Goal: Transaction & Acquisition: Purchase product/service

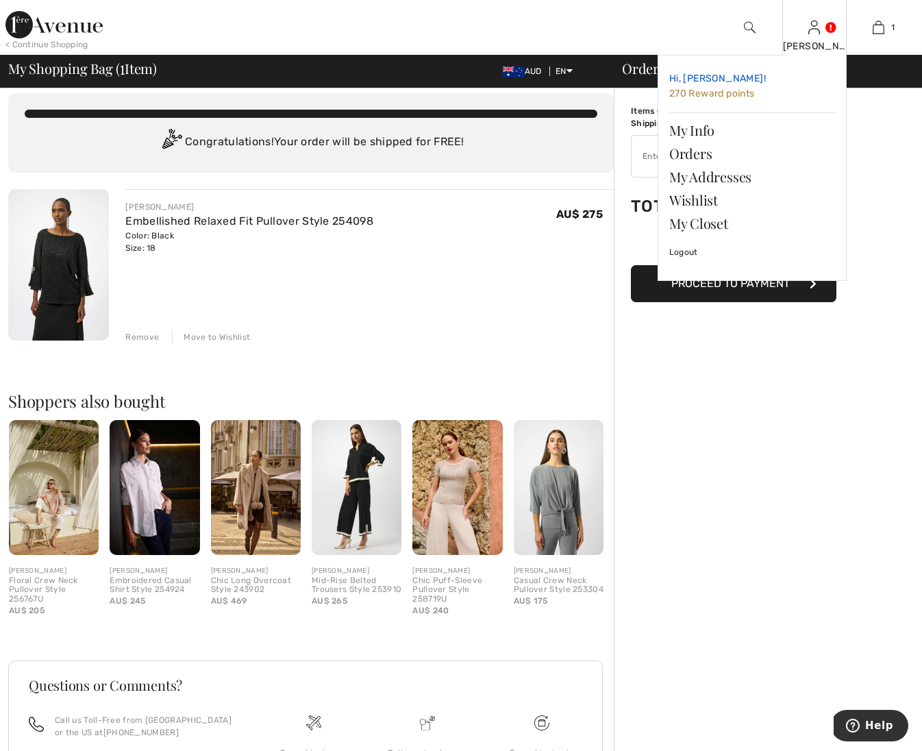
scroll to position [18, 0]
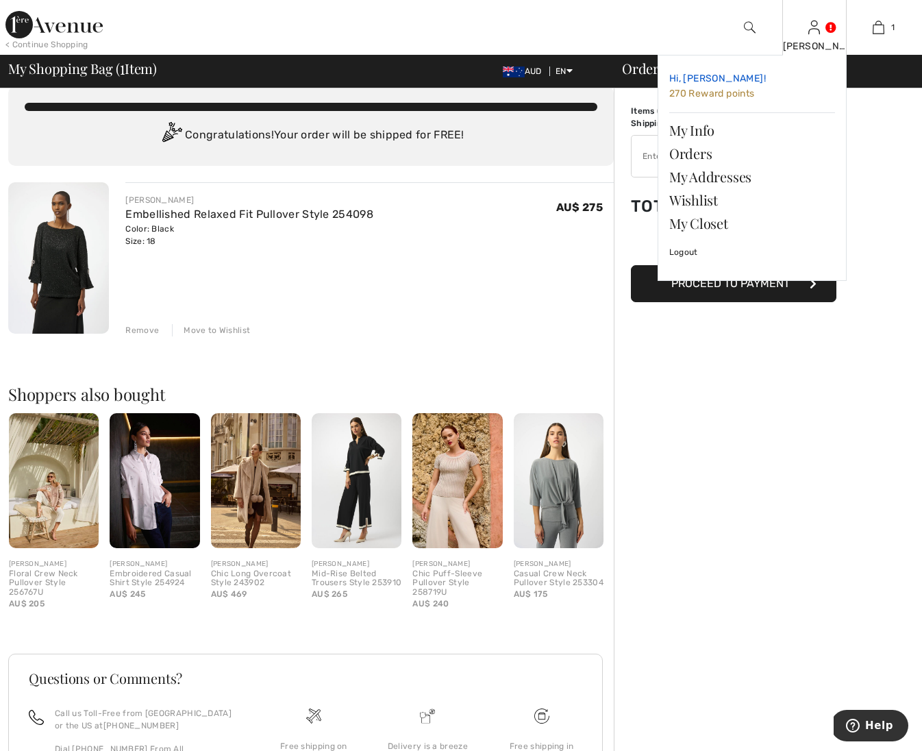
click at [702, 91] on span "270 Reward points" at bounding box center [712, 94] width 86 height 12
click at [686, 91] on span "270 Reward points" at bounding box center [712, 94] width 86 height 12
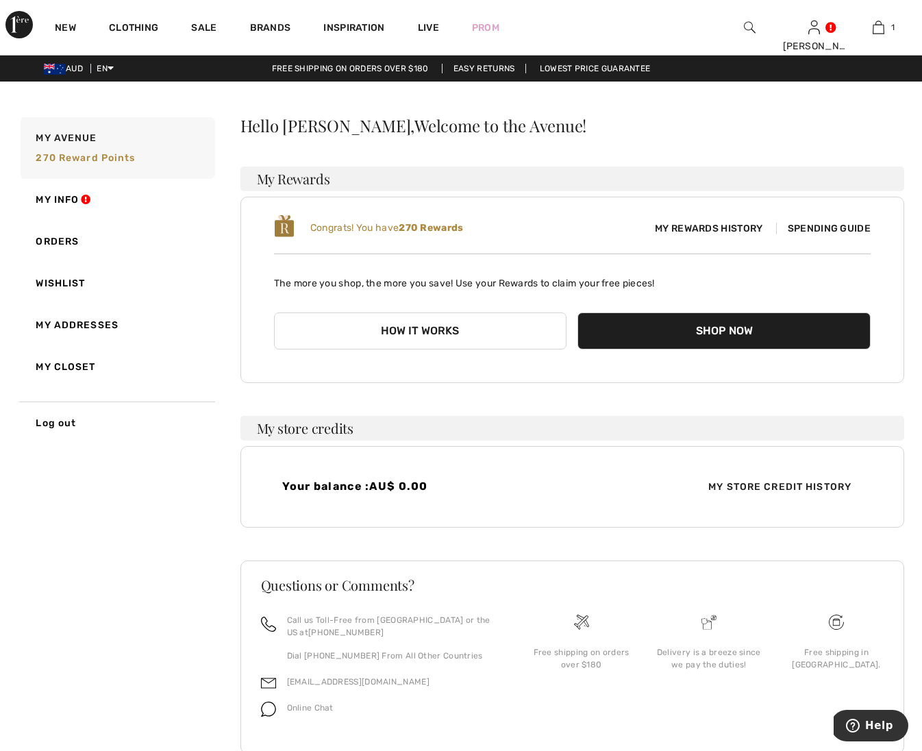
click at [822, 226] on span "Spending Guide" at bounding box center [823, 229] width 95 height 12
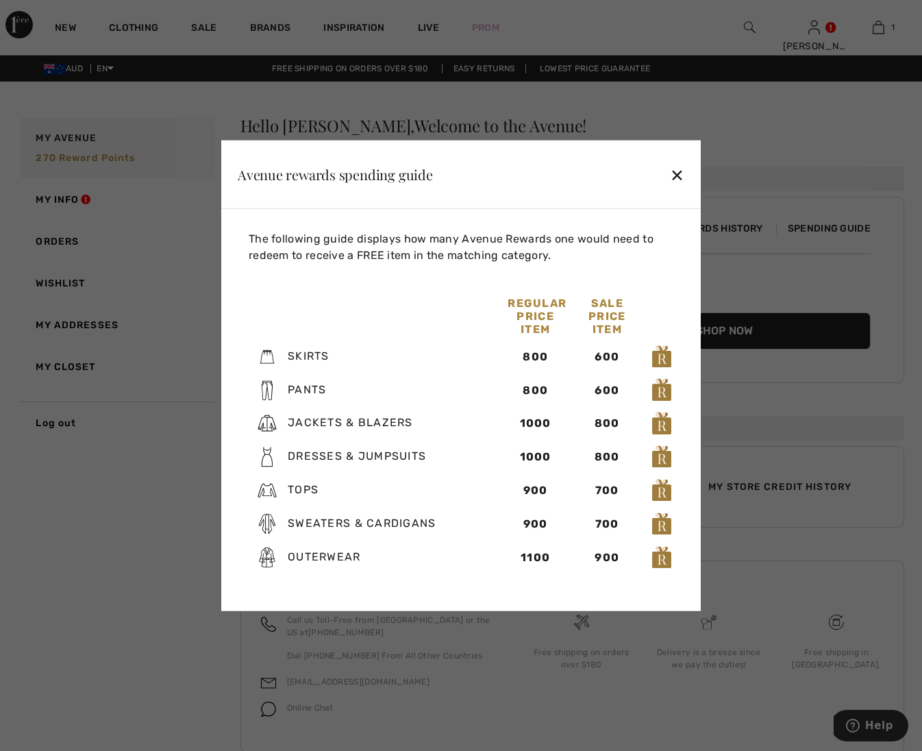
drag, startPoint x: 679, startPoint y: 170, endPoint x: 702, endPoint y: 162, distance: 24.1
click at [680, 170] on div "✕" at bounding box center [677, 174] width 14 height 29
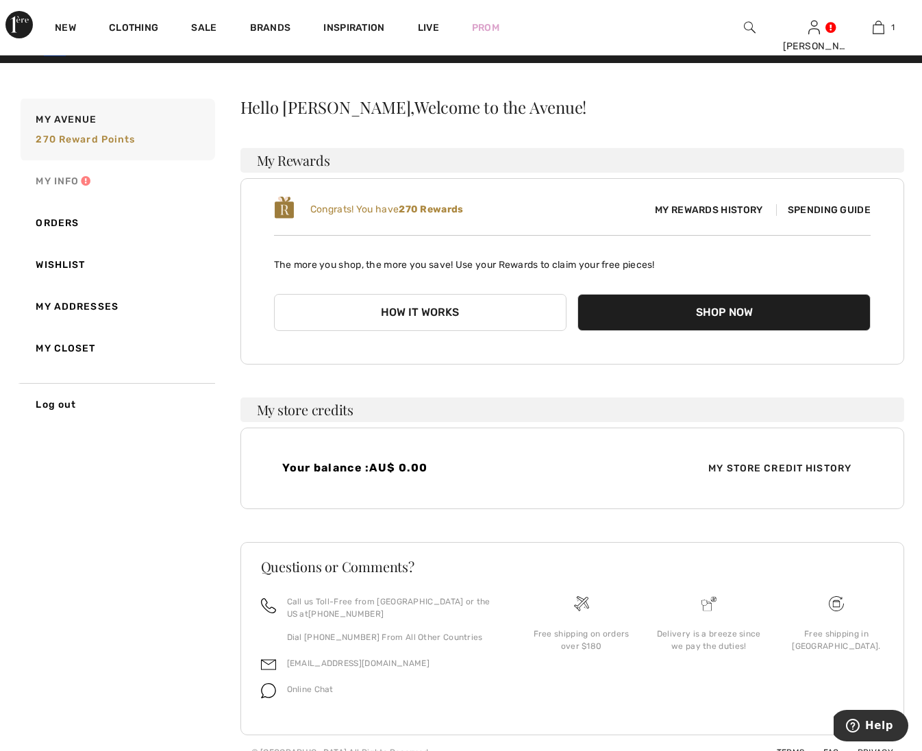
click at [73, 184] on link "My Info" at bounding box center [116, 181] width 197 height 42
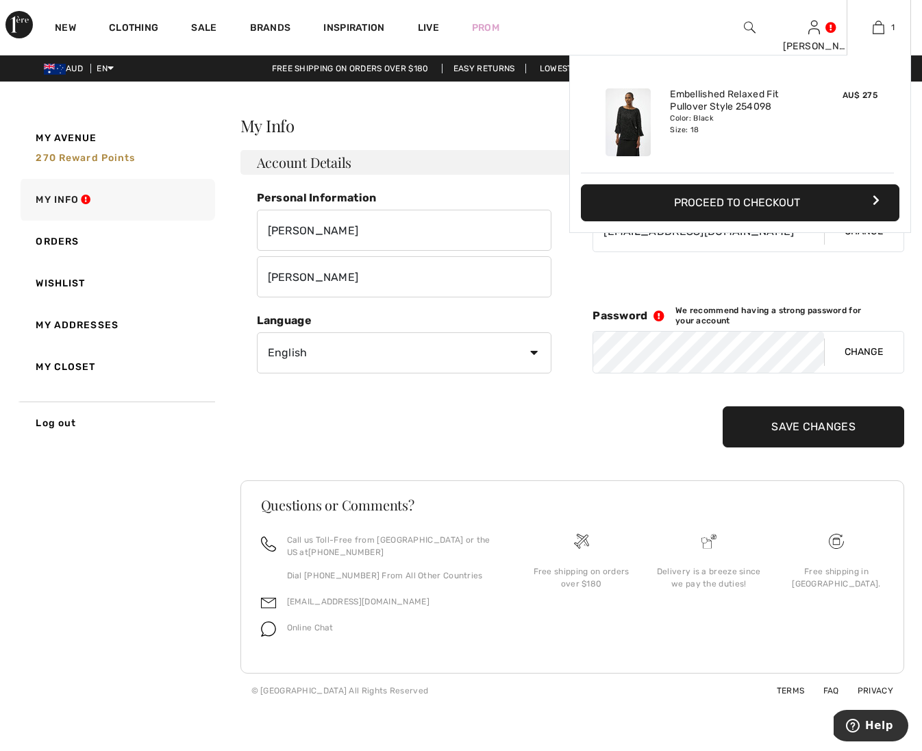
click at [730, 201] on button "Proceed to Checkout" at bounding box center [740, 202] width 319 height 37
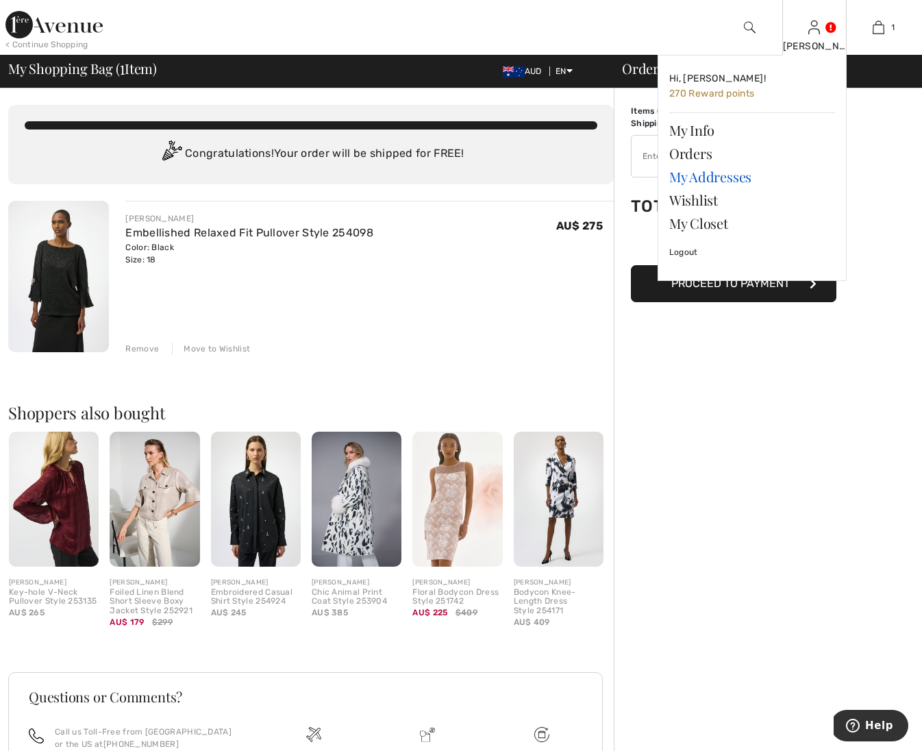
click at [693, 174] on link "My Addresses" at bounding box center [752, 176] width 166 height 23
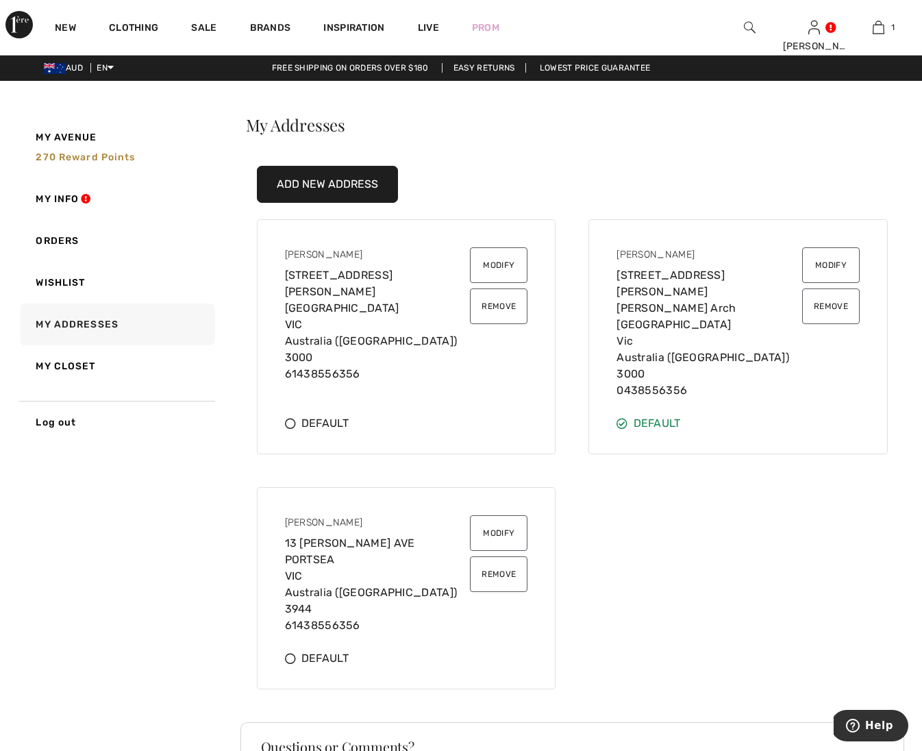
scroll to position [3, 0]
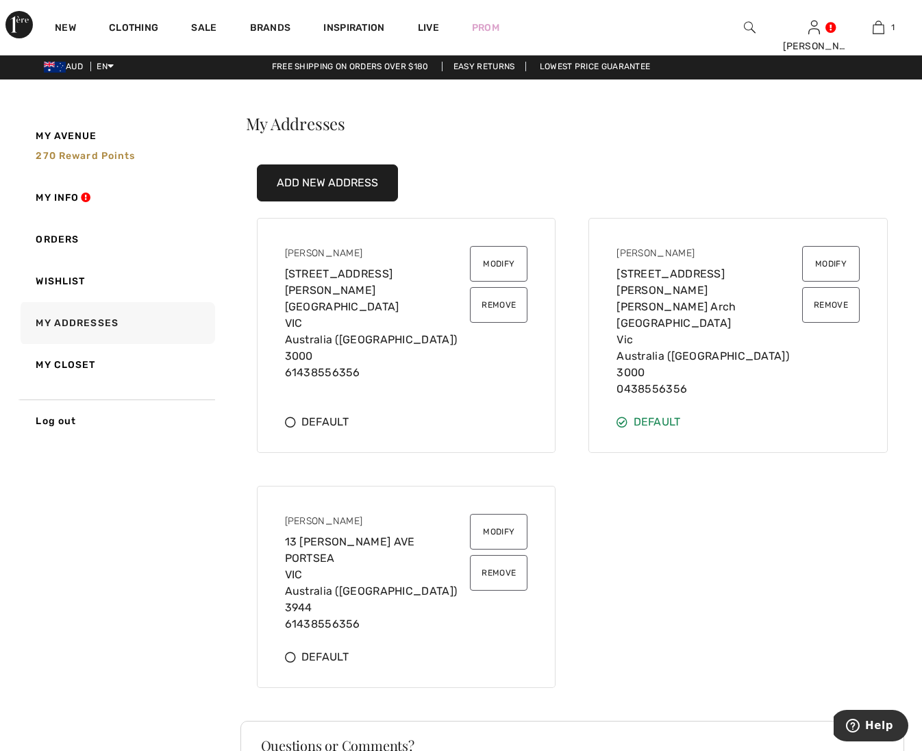
click at [508, 304] on button "Remove" at bounding box center [499, 305] width 58 height 36
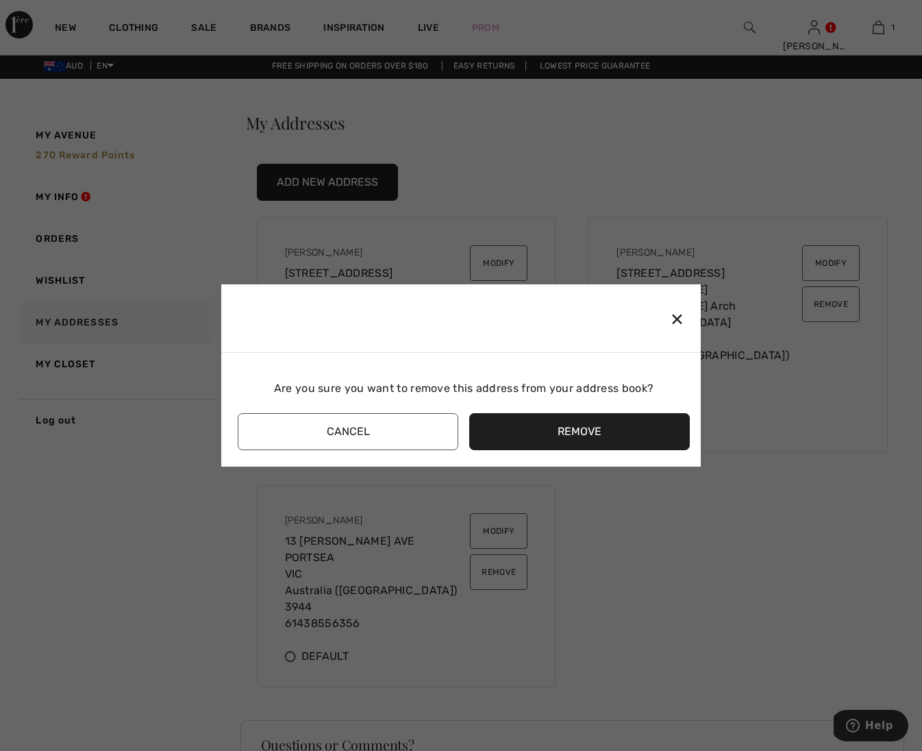
drag, startPoint x: 558, startPoint y: 425, endPoint x: 558, endPoint y: 413, distance: 12.3
click at [558, 425] on button "Remove" at bounding box center [579, 431] width 221 height 37
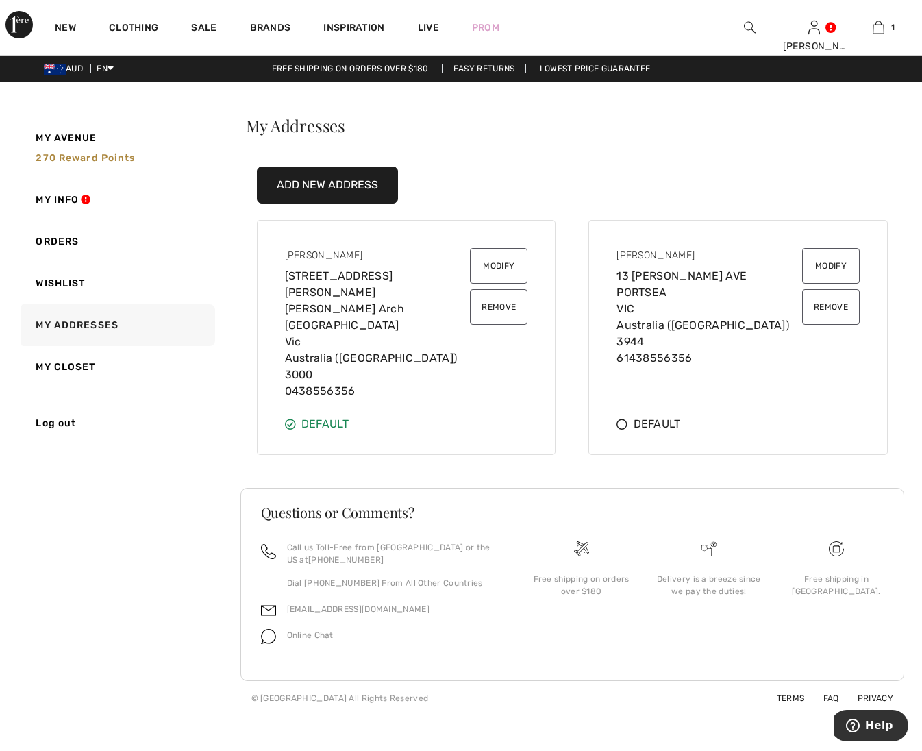
scroll to position [0, 0]
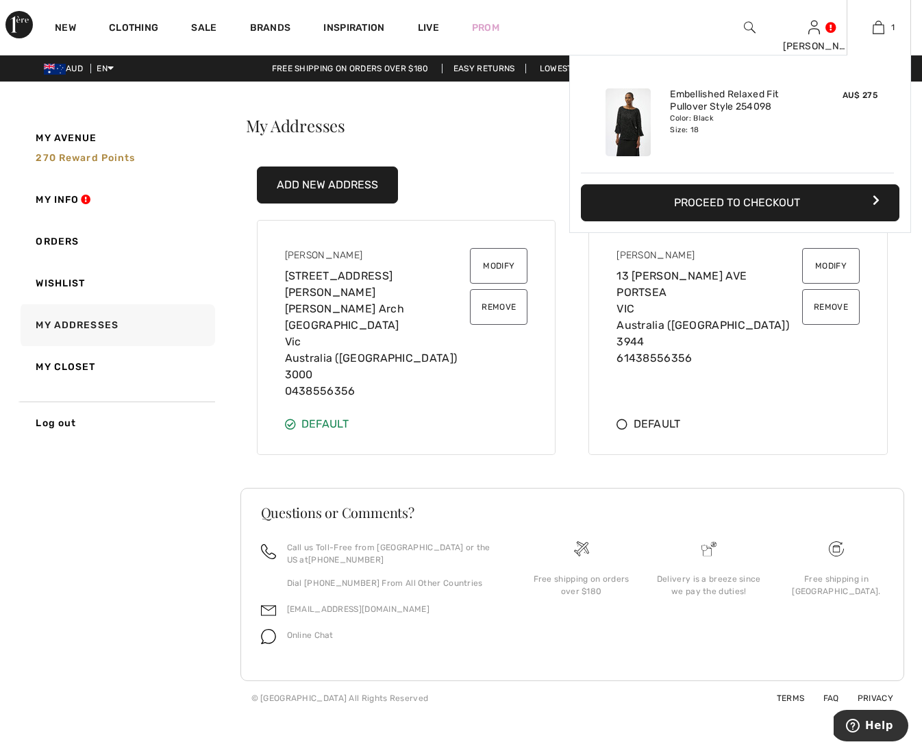
click at [763, 200] on button "Proceed to Checkout" at bounding box center [740, 202] width 319 height 37
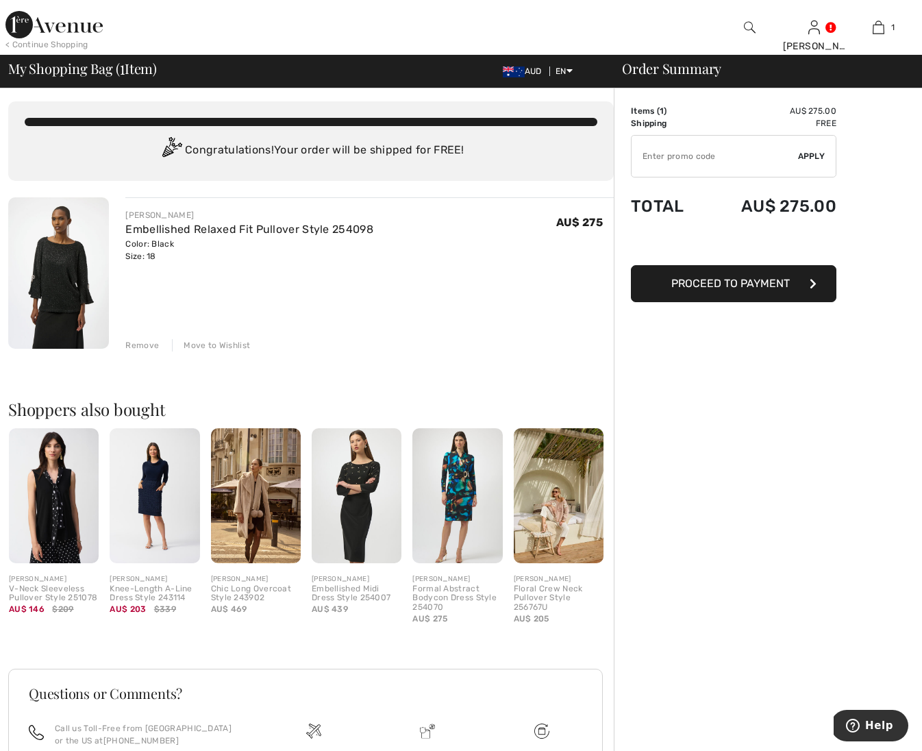
scroll to position [8, 0]
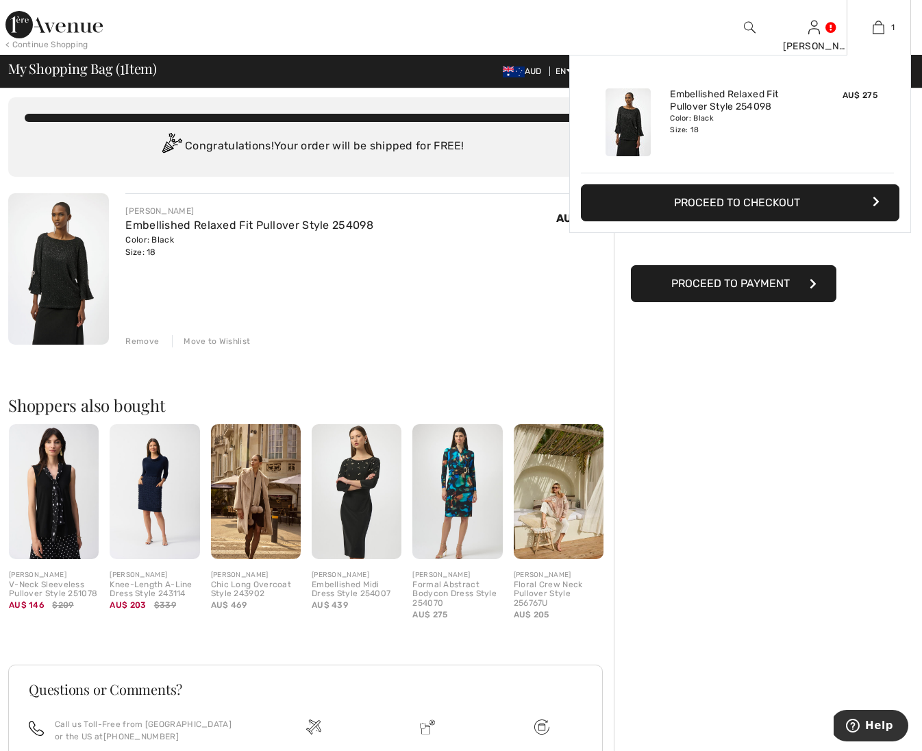
click at [754, 247] on div "Added to Bag Joseph Ribkoff Embellished Relaxed Fit Pullover Style 254098 AU$ 2…" at bounding box center [740, 176] width 342 height 243
click at [747, 288] on div "Added to Bag Joseph Ribkoff Embellished Relaxed Fit Pullover Style 254098 AU$ 2…" at bounding box center [740, 176] width 342 height 243
click at [796, 203] on button "Proceed to Checkout" at bounding box center [740, 202] width 319 height 37
click at [874, 199] on icon "button" at bounding box center [876, 201] width 7 height 11
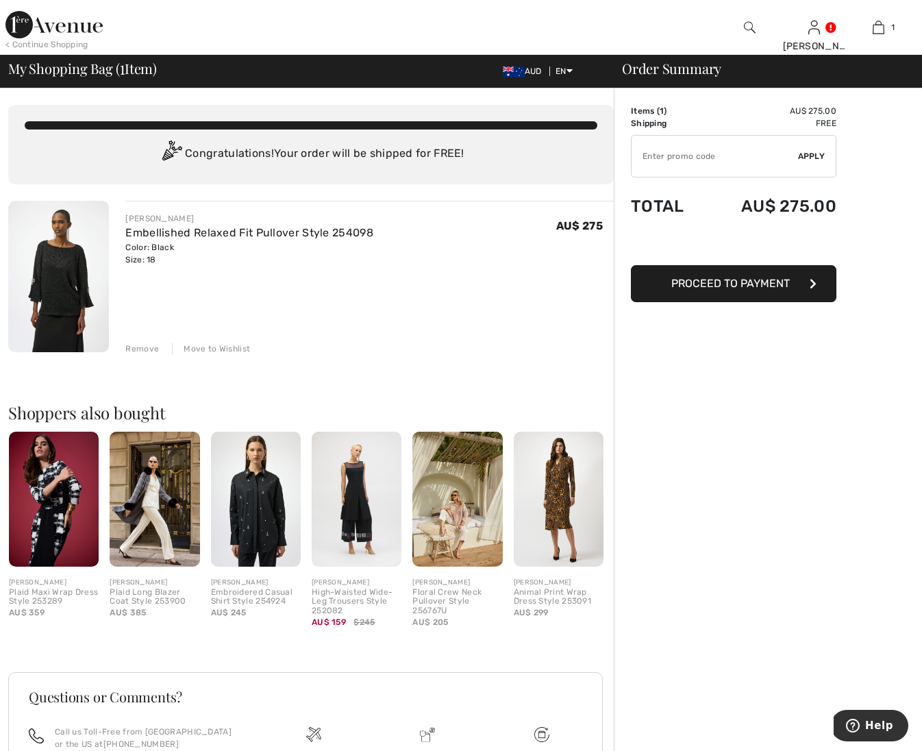
click at [744, 283] on span "Proceed to Payment" at bounding box center [730, 283] width 119 height 13
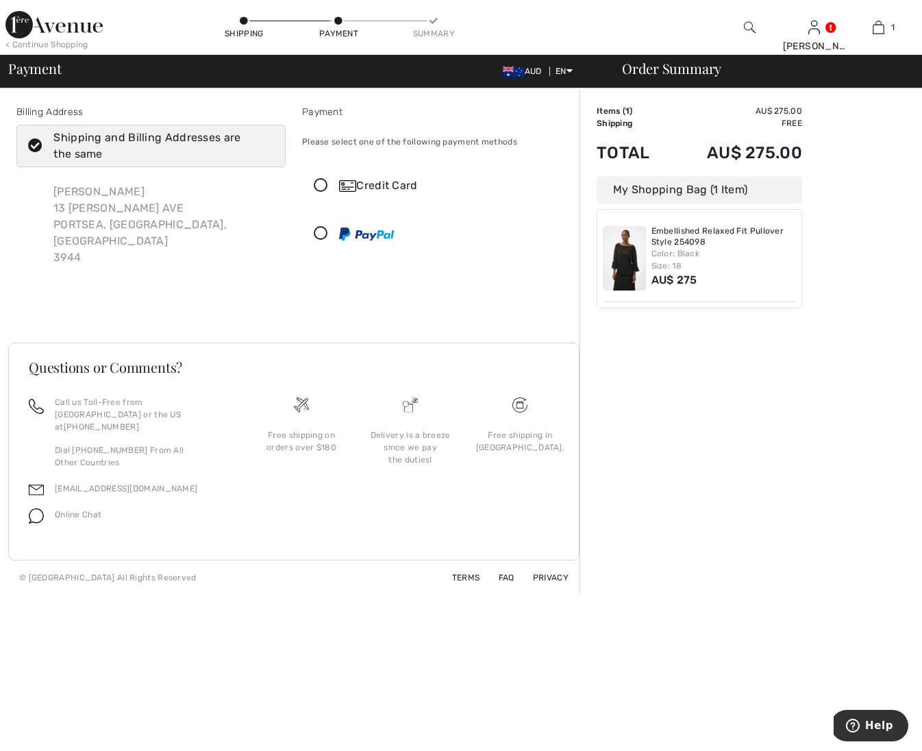
click at [323, 230] on icon at bounding box center [321, 234] width 36 height 14
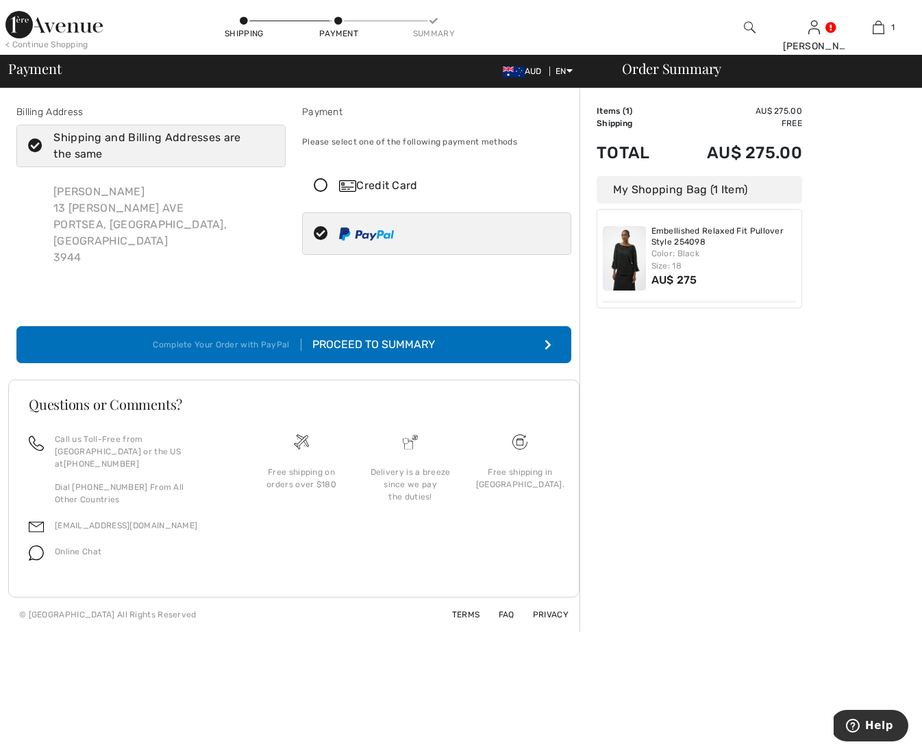
click at [35, 144] on icon at bounding box center [35, 146] width 36 height 14
click at [265, 144] on input "Shipping and Billing Addresses are the same" at bounding box center [269, 145] width 9 height 41
checkbox input "false"
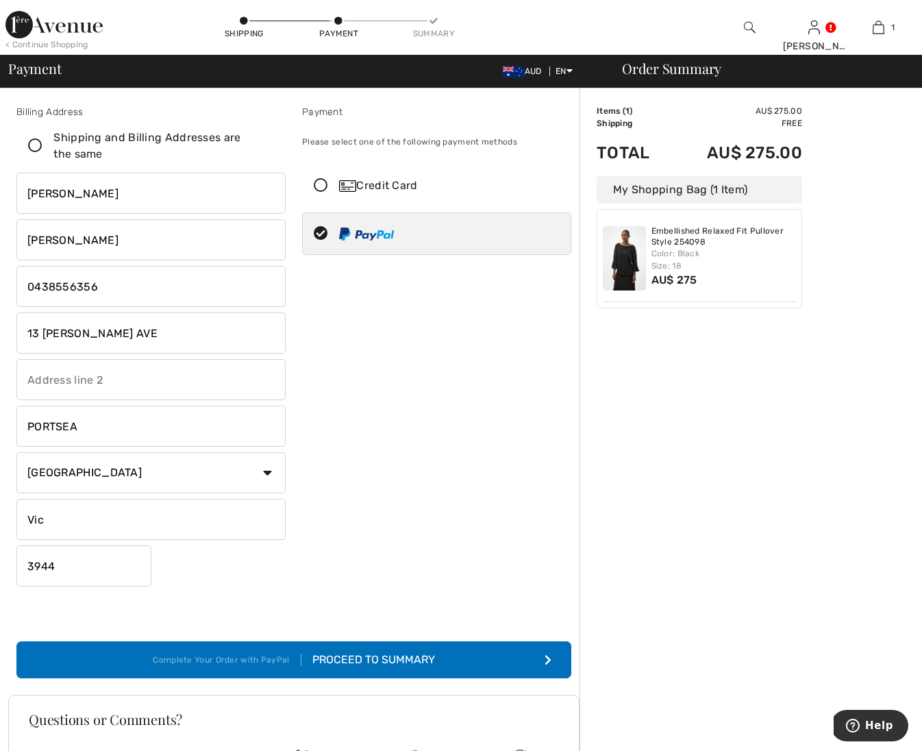
drag, startPoint x: 122, startPoint y: 338, endPoint x: -23, endPoint y: 314, distance: 147.2
click at [280, 332] on input "13 RELPH AVE" at bounding box center [150, 332] width 269 height 41
type input "13 Relph Ave"
click at [284, 334] on input "13 Relph Ave" at bounding box center [150, 332] width 269 height 41
click at [279, 334] on input "13 Relph Ave" at bounding box center [150, 332] width 269 height 41
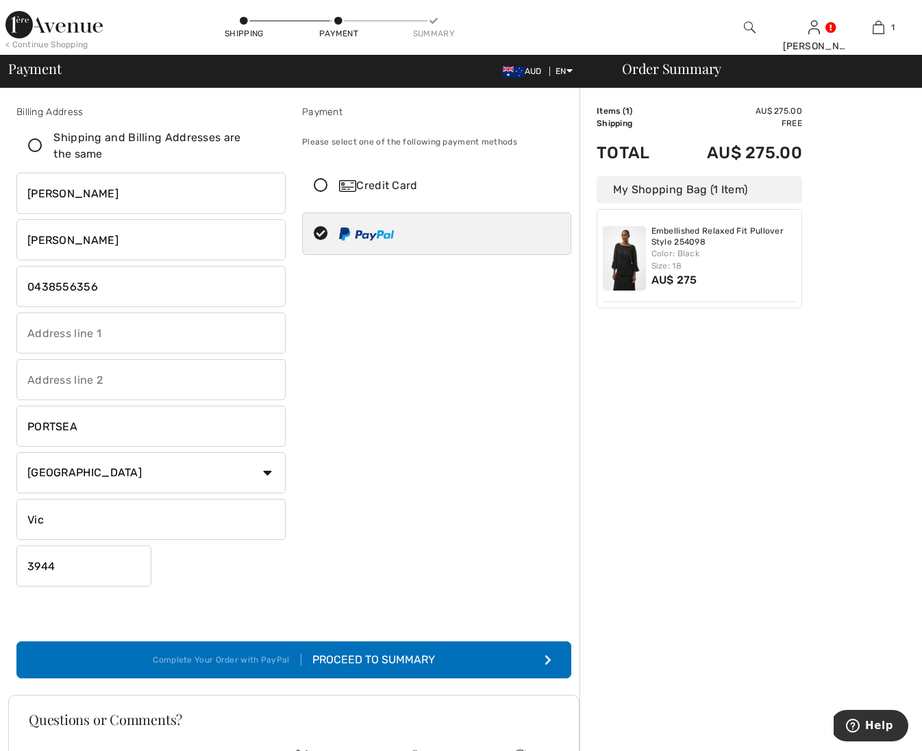
type input "Collins arch"
type input "3902/439 Collins st"
drag, startPoint x: 95, startPoint y: 421, endPoint x: 36, endPoint y: 415, distance: 59.2
click at [36, 415] on input "PORTSEA" at bounding box center [150, 426] width 269 height 41
click at [280, 426] on input "PORTSEA" at bounding box center [150, 426] width 269 height 41
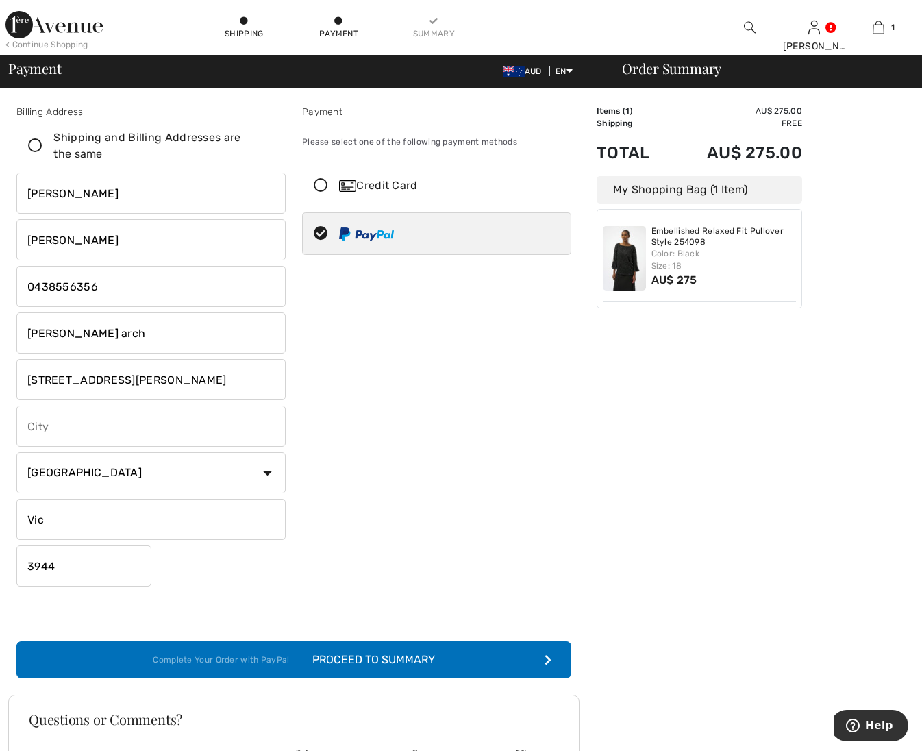
type input "[GEOGRAPHIC_DATA]"
drag, startPoint x: 30, startPoint y: 144, endPoint x: 52, endPoint y: 152, distance: 23.4
click at [31, 144] on icon at bounding box center [35, 146] width 36 height 14
click at [265, 144] on input "Shipping and Billing Addresses are the same" at bounding box center [269, 145] width 9 height 41
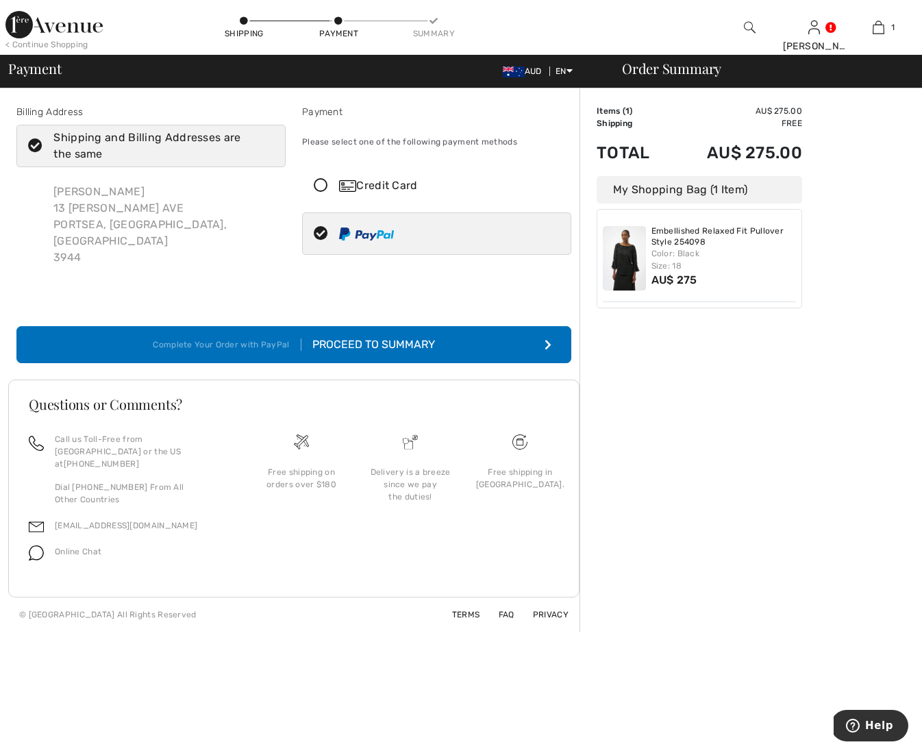
click at [92, 201] on div "Robyn Parker 13 RELPH AVE PORTSEA, Vic, AU 3944" at bounding box center [163, 225] width 243 height 104
click at [38, 147] on icon at bounding box center [35, 146] width 36 height 14
click at [265, 147] on input "Shipping and Billing Addresses are the same" at bounding box center [269, 145] width 9 height 41
checkbox input "false"
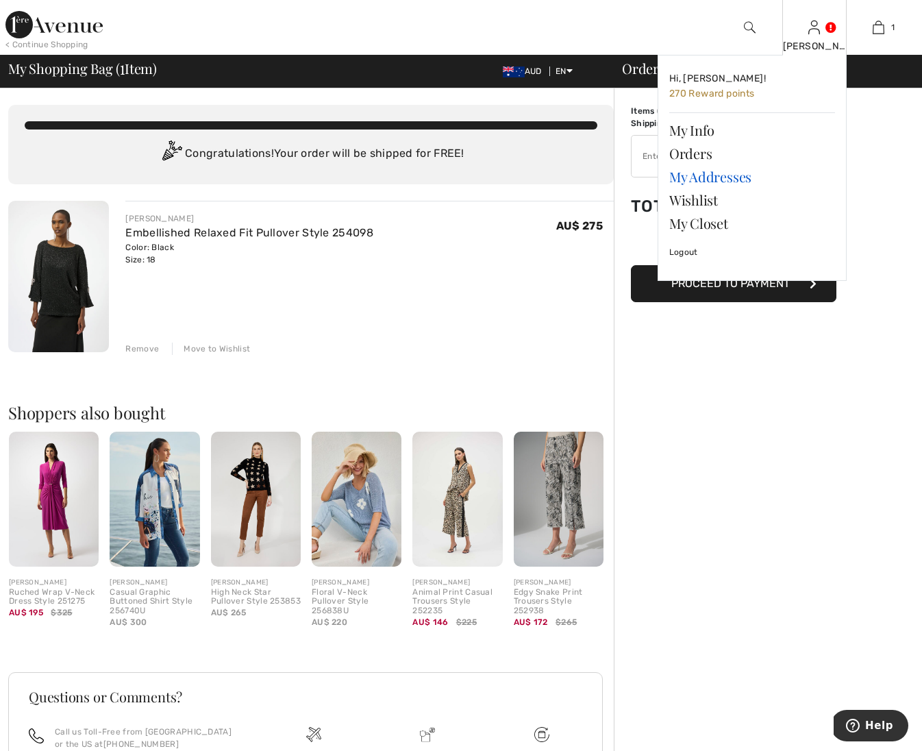
click at [720, 177] on link "My Addresses" at bounding box center [752, 176] width 166 height 23
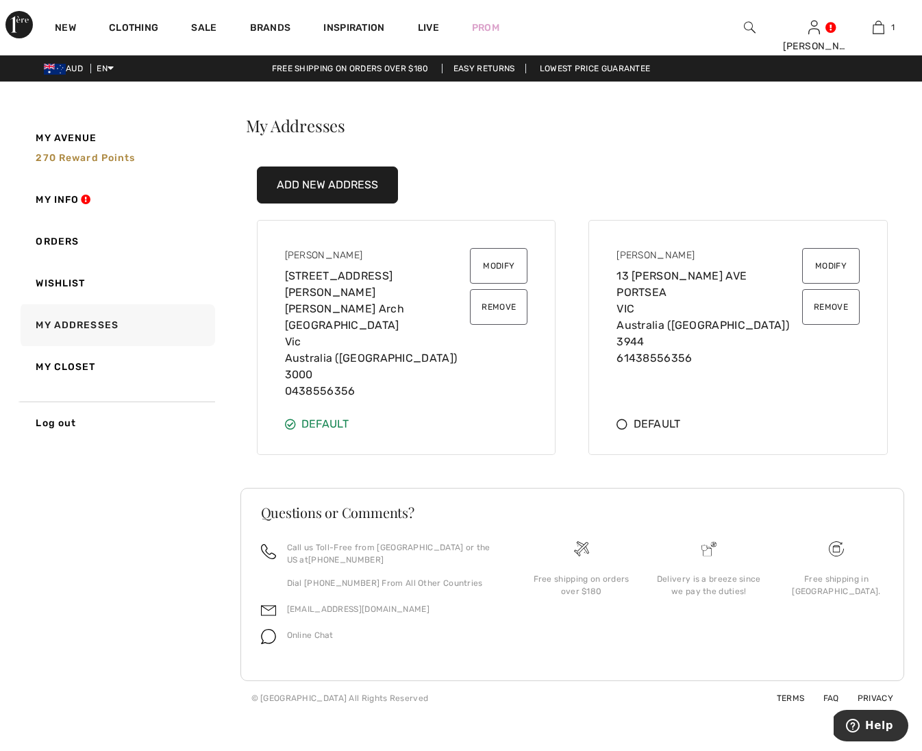
click at [873, 119] on h2 "My Addresses" at bounding box center [572, 125] width 665 height 16
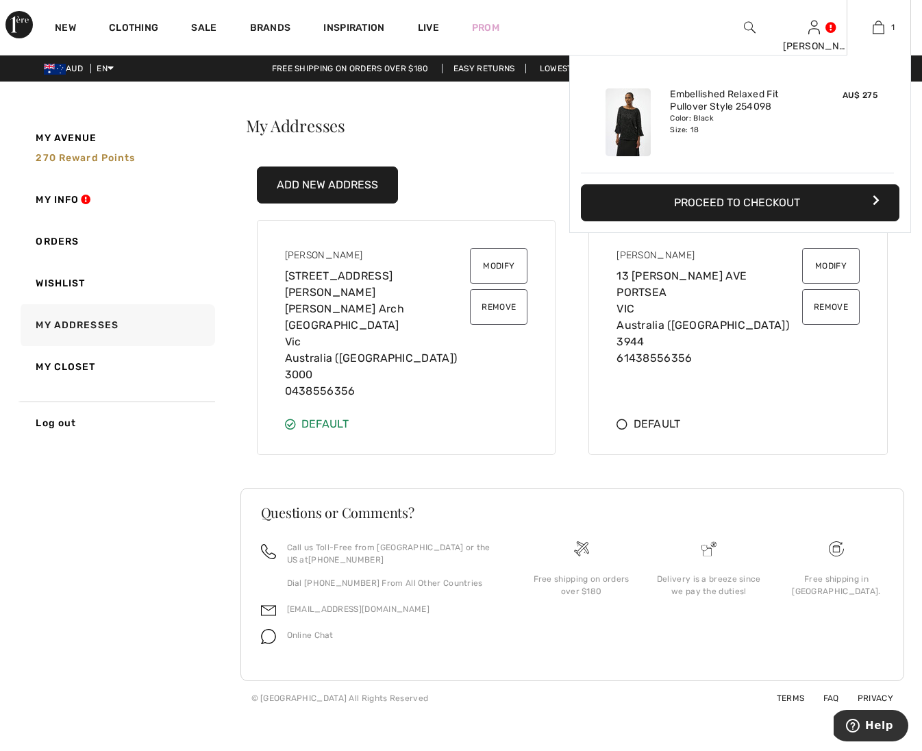
click at [798, 199] on button "Proceed to Checkout" at bounding box center [740, 202] width 319 height 37
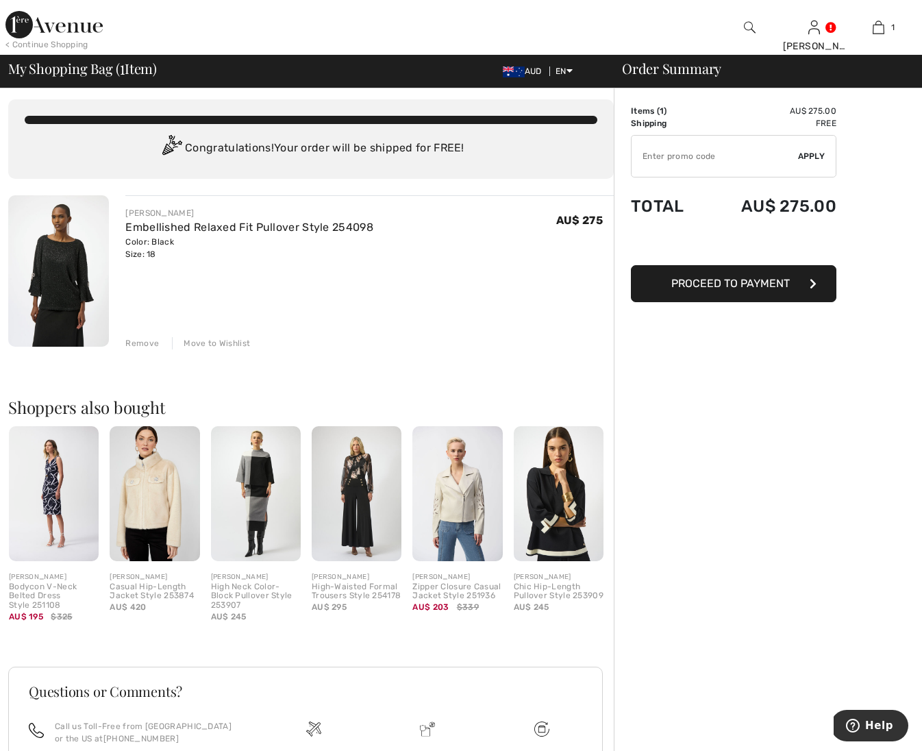
scroll to position [8, 0]
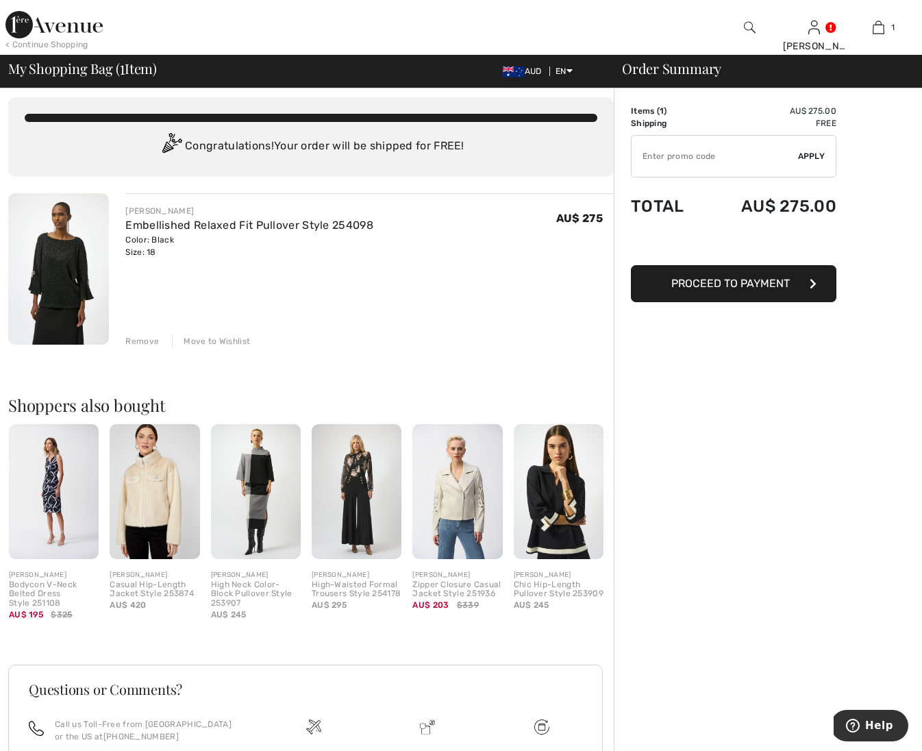
click at [779, 286] on span "Proceed to Payment" at bounding box center [730, 283] width 119 height 13
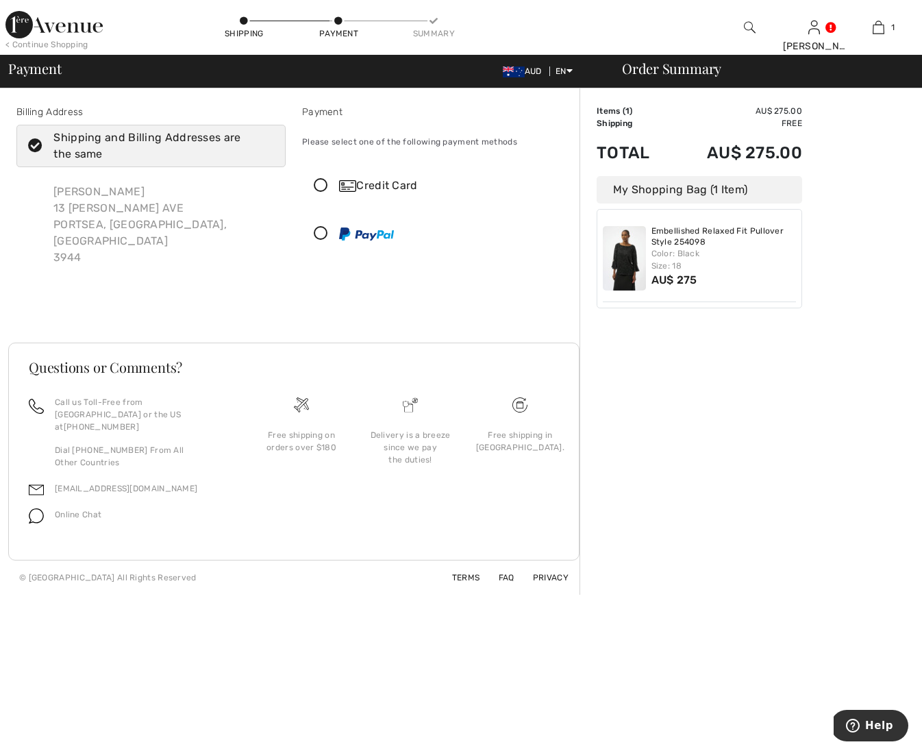
click at [31, 145] on icon at bounding box center [35, 146] width 36 height 14
click at [265, 145] on input "Shipping and Billing Addresses are the same" at bounding box center [269, 145] width 9 height 41
checkbox input "false"
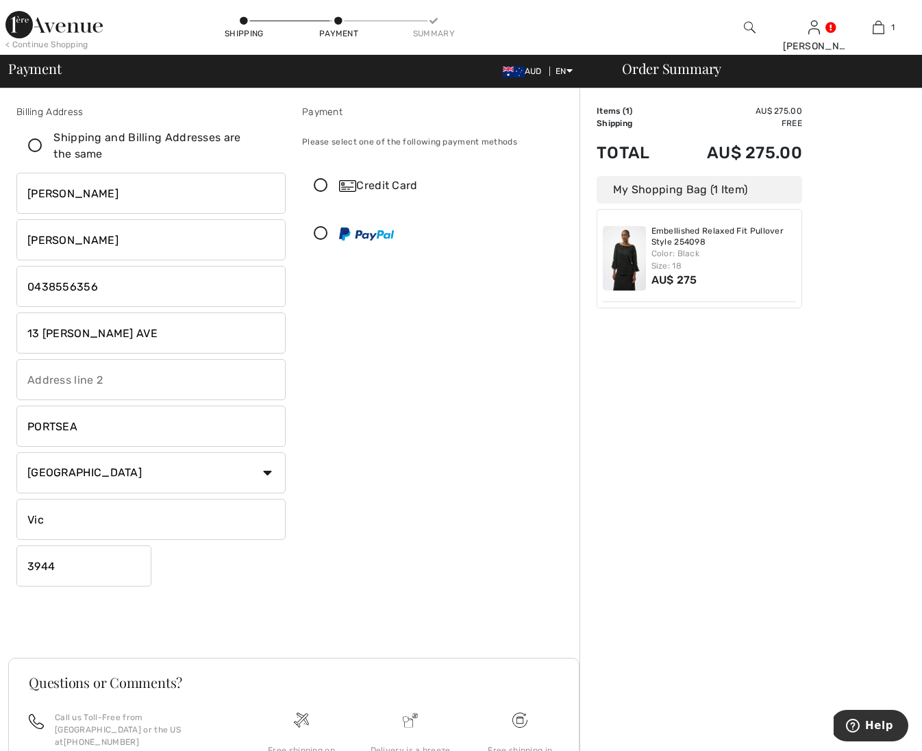
click at [325, 236] on icon at bounding box center [321, 234] width 36 height 14
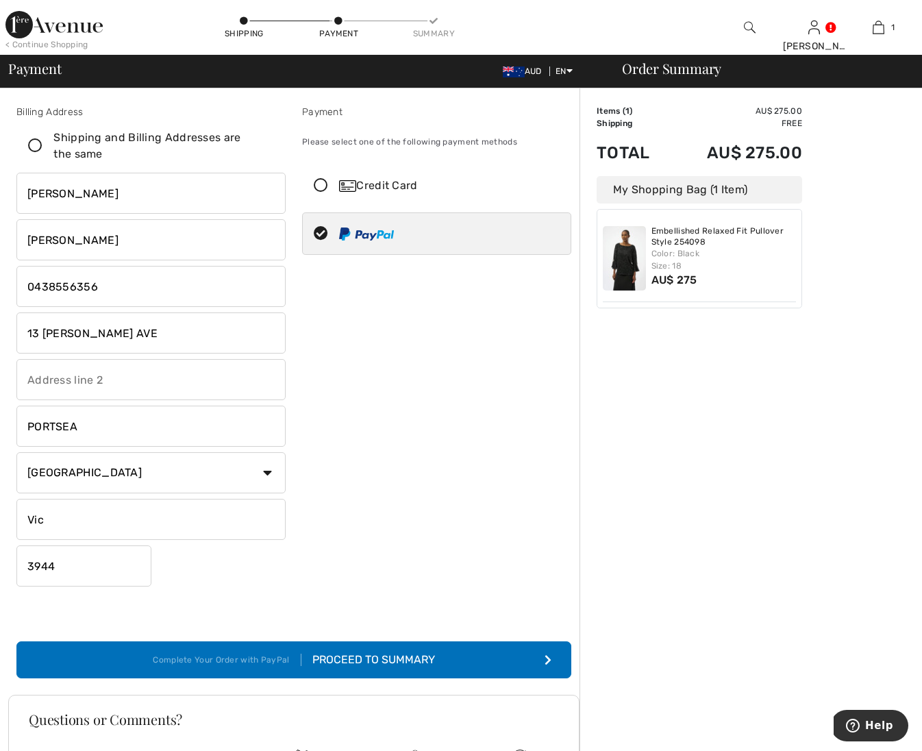
click at [349, 663] on div "Proceed to Summary" at bounding box center [368, 660] width 134 height 16
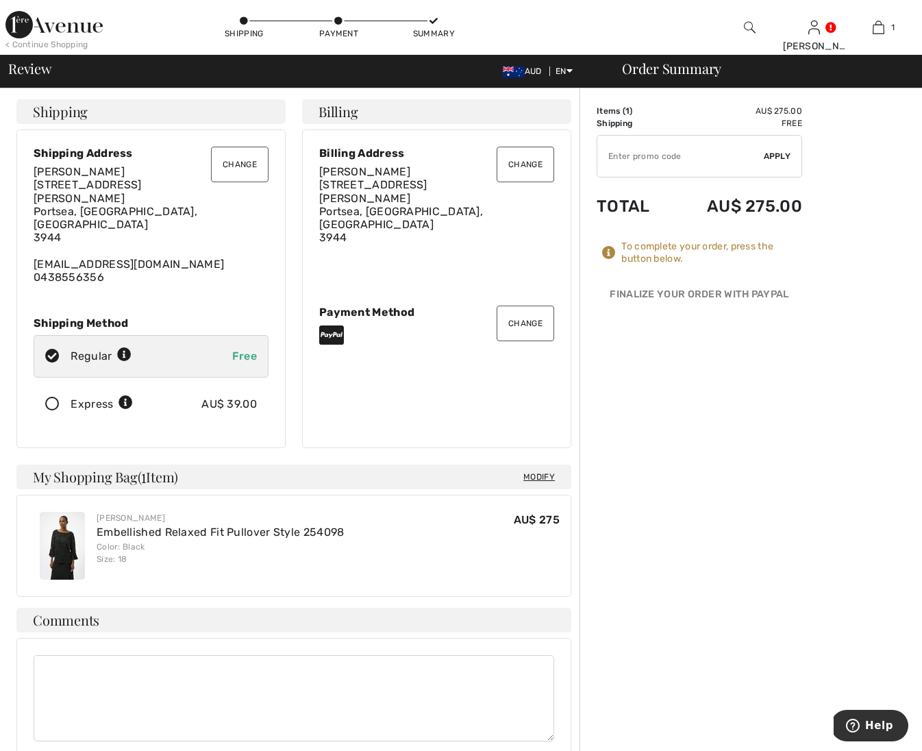
click at [224, 160] on button "Change" at bounding box center [240, 165] width 58 height 36
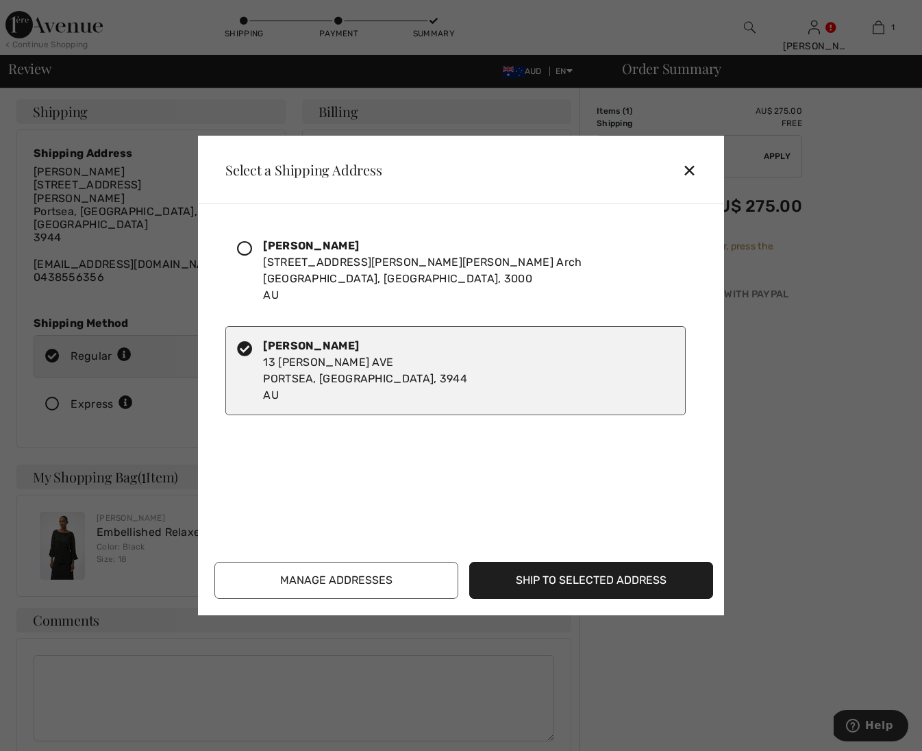
click at [247, 246] on icon at bounding box center [244, 248] width 15 height 15
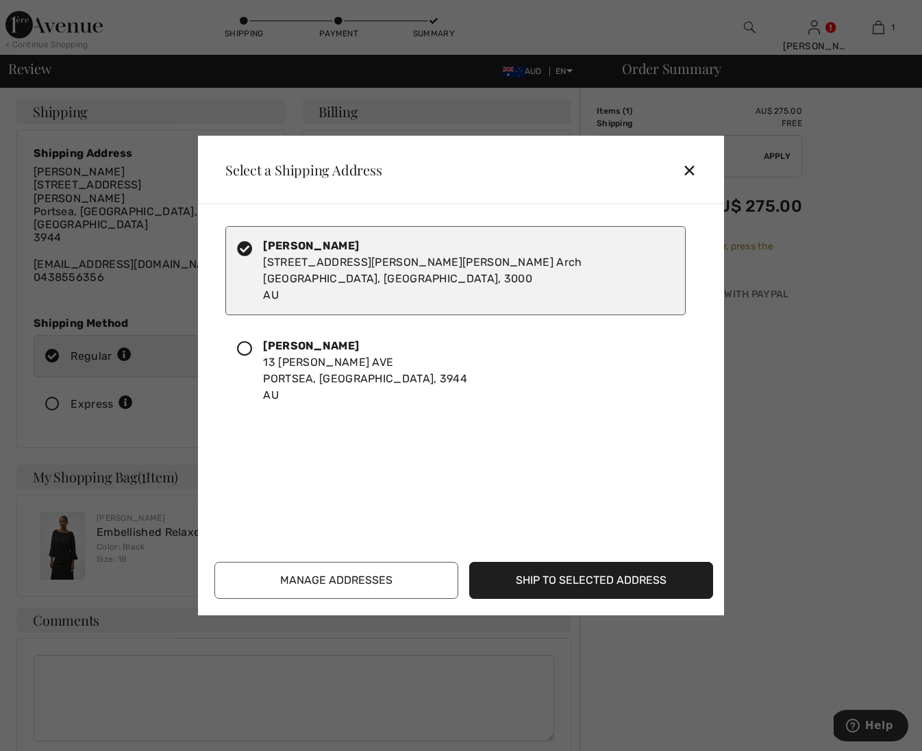
click at [565, 584] on button "Ship to Selected Address" at bounding box center [591, 580] width 244 height 37
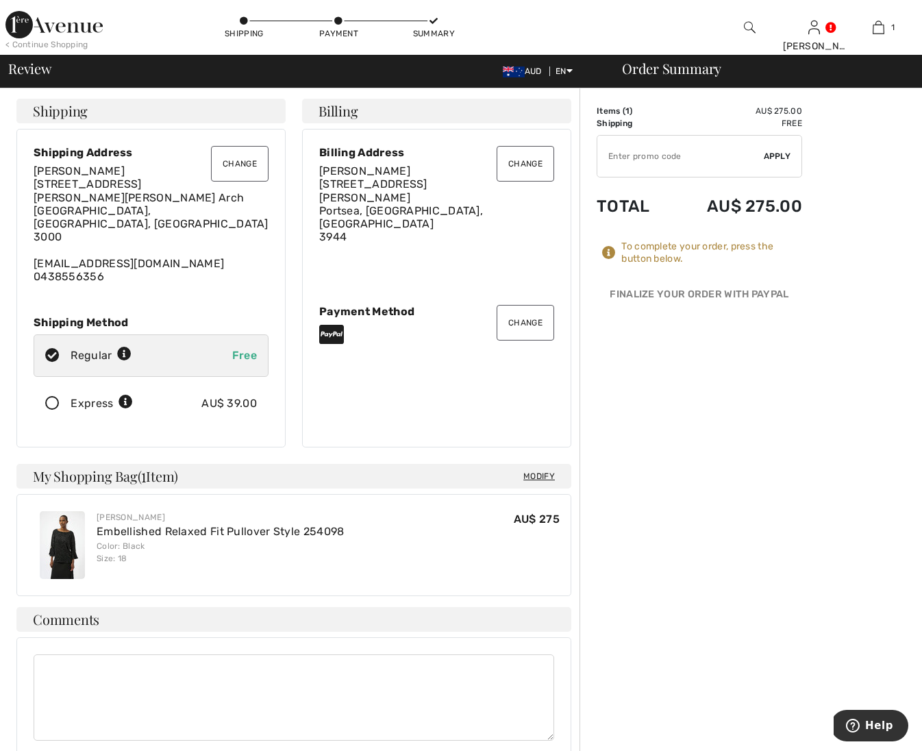
scroll to position [4, 0]
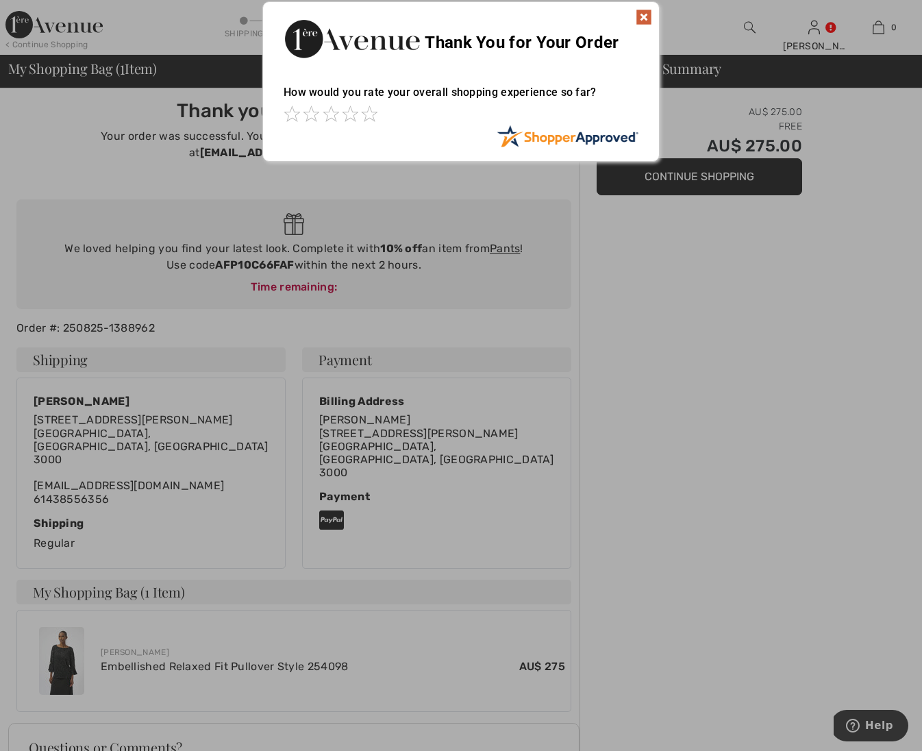
scroll to position [5, 0]
click at [638, 15] on img at bounding box center [644, 17] width 16 height 16
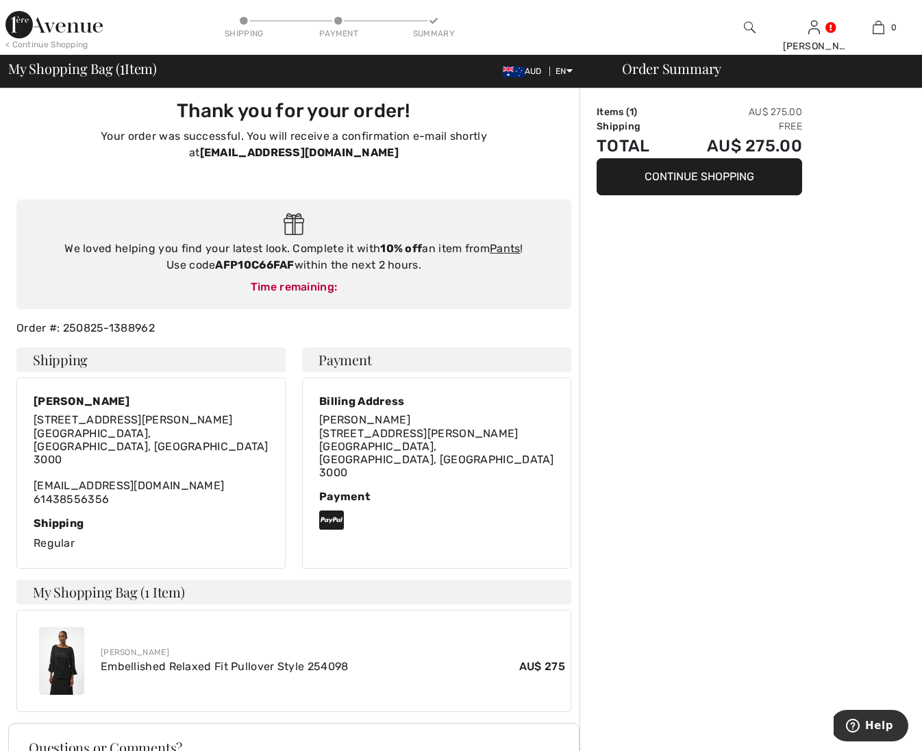
drag, startPoint x: 297, startPoint y: 245, endPoint x: 215, endPoint y: 248, distance: 82.3
click at [215, 248] on div "We loved helping you find your latest look. Complete it with 10% off an item fr…" at bounding box center [294, 256] width 528 height 33
copy div "AFP10C66FAF"
click at [760, 184] on button "Continue Shopping" at bounding box center [700, 176] width 206 height 37
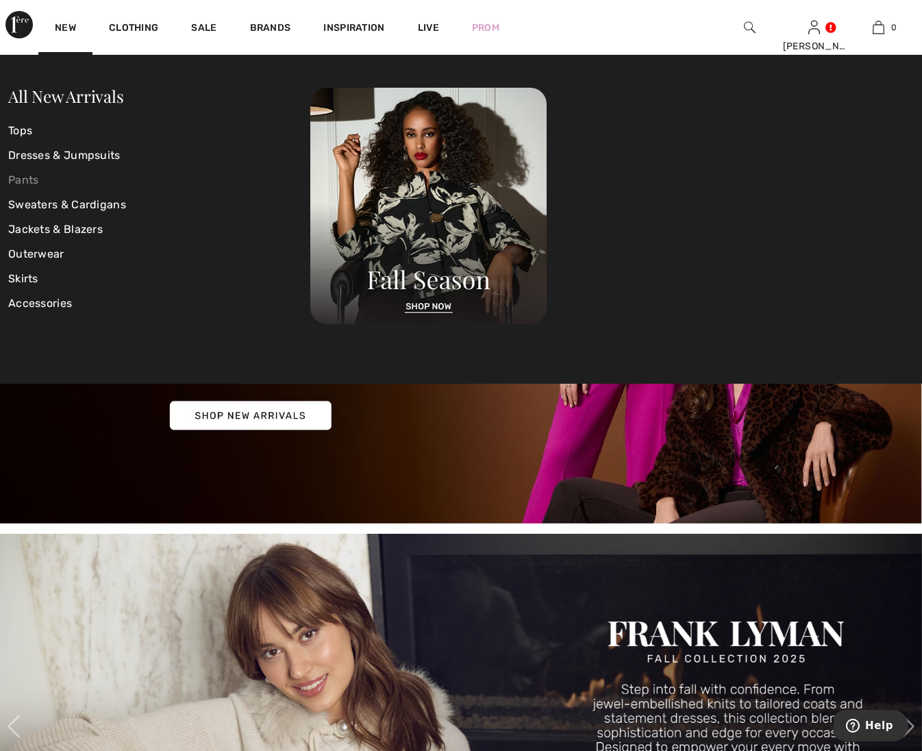
click at [41, 180] on link "Pants" at bounding box center [159, 180] width 302 height 25
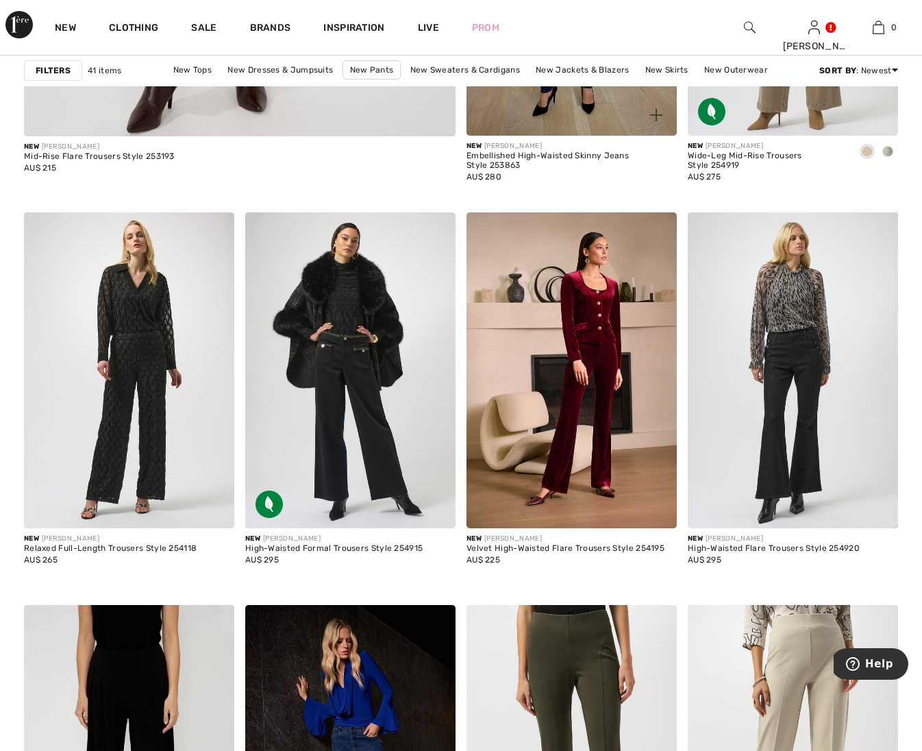
scroll to position [3820, 0]
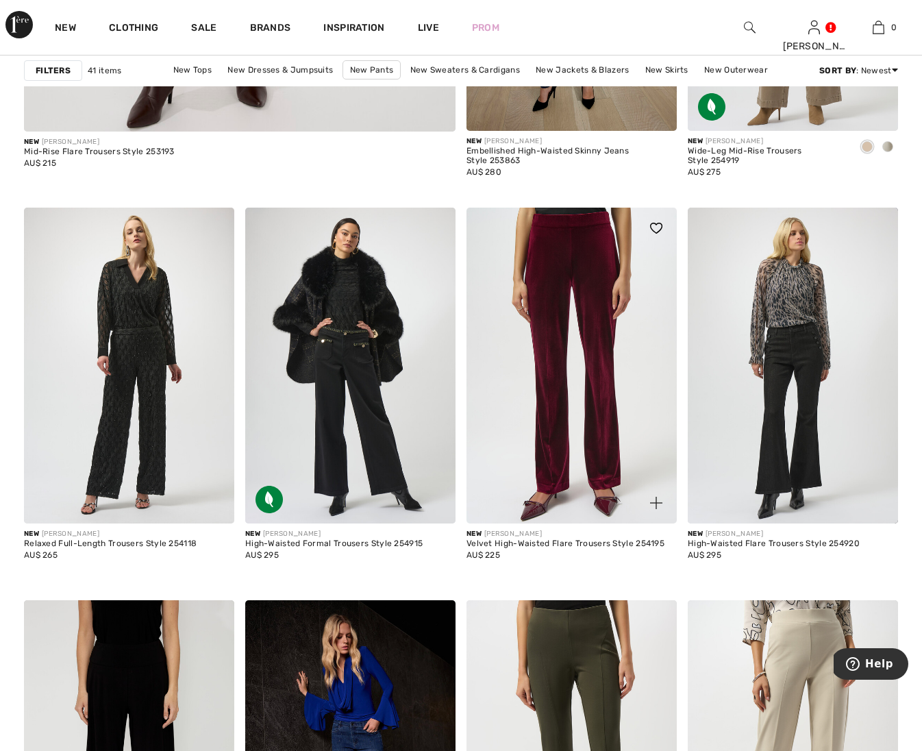
click at [602, 319] on img at bounding box center [572, 366] width 210 height 316
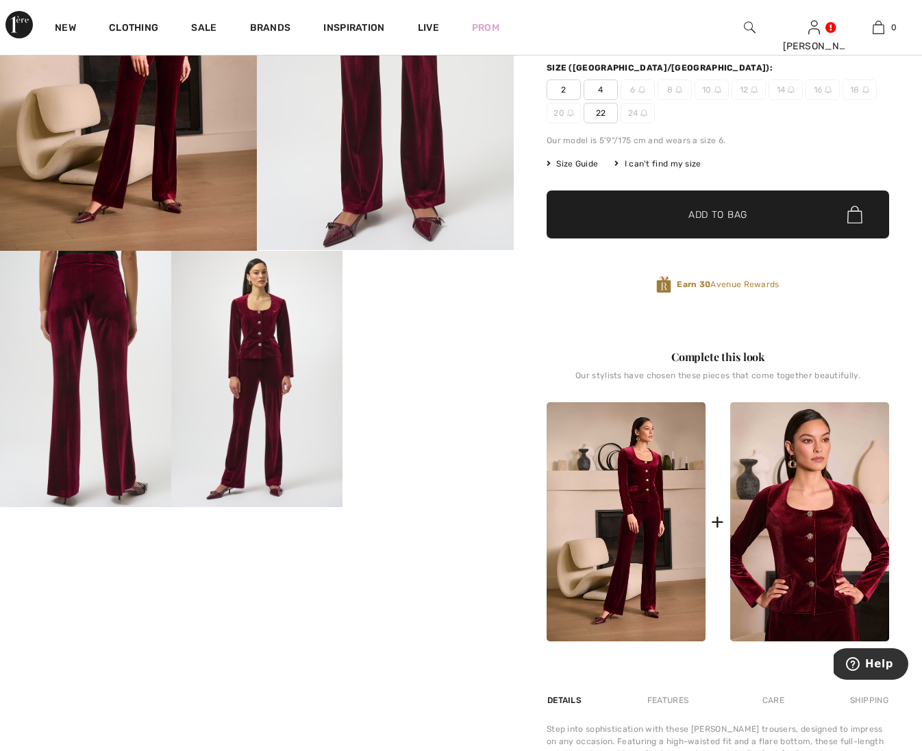
scroll to position [218, 0]
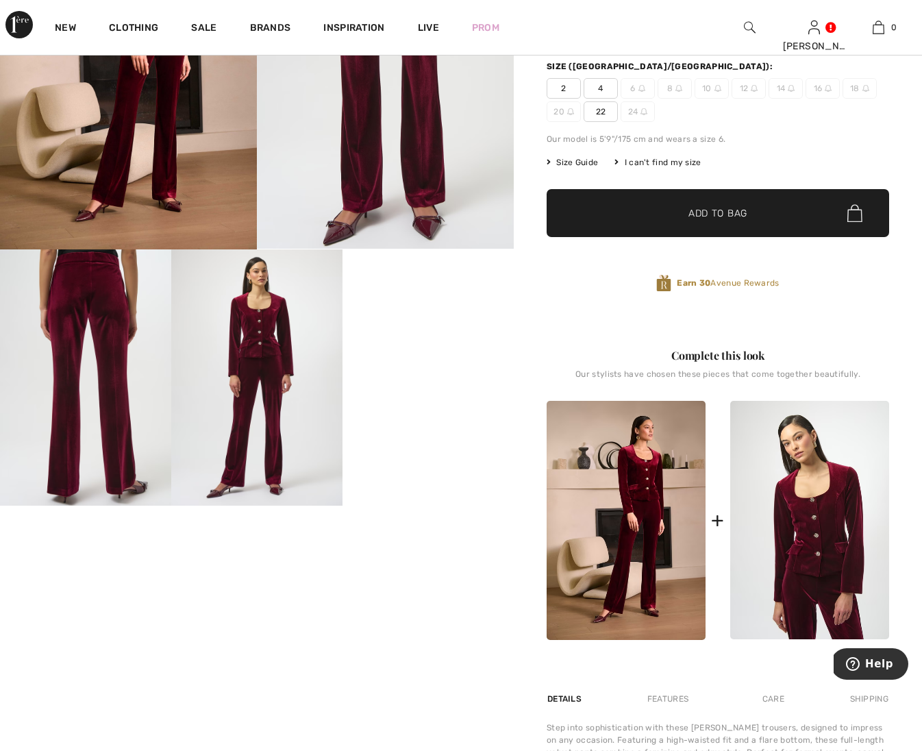
click at [830, 540] on img at bounding box center [809, 520] width 159 height 239
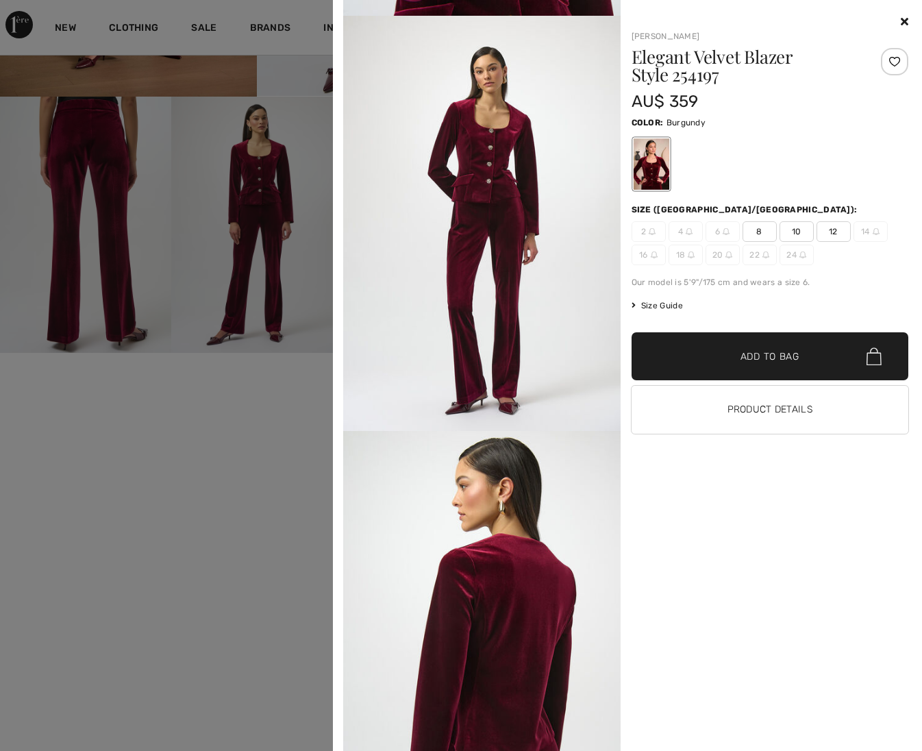
scroll to position [1370, 0]
